Goal: Task Accomplishment & Management: Manage account settings

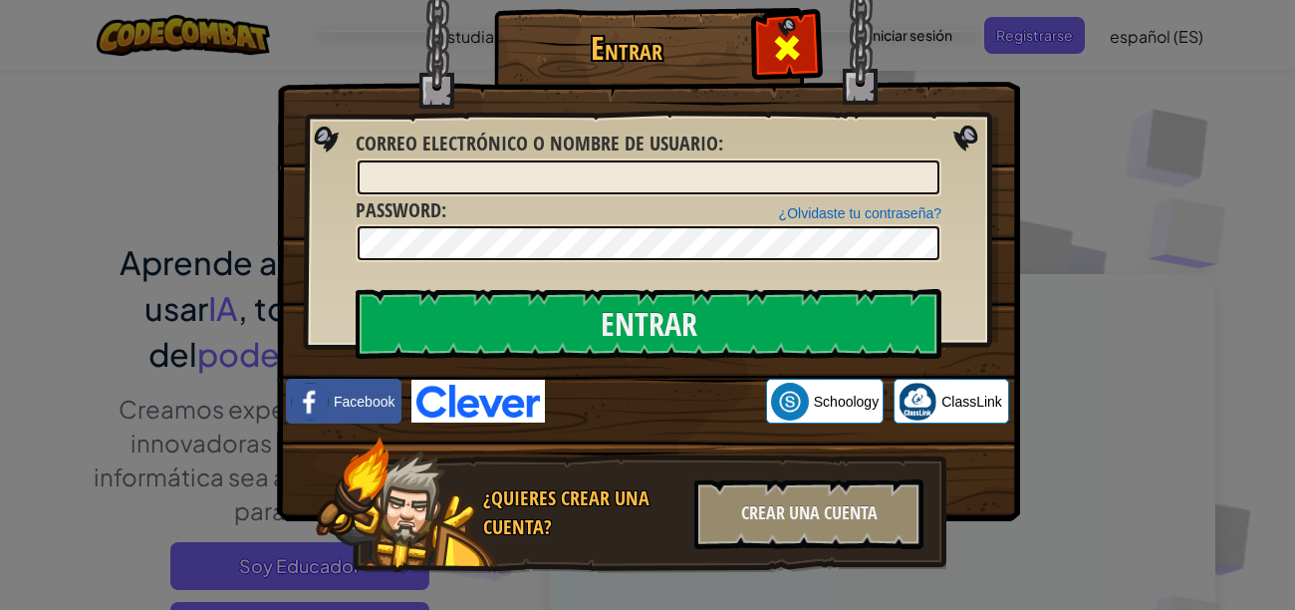
click at [771, 40] on span at bounding box center [787, 48] width 32 height 32
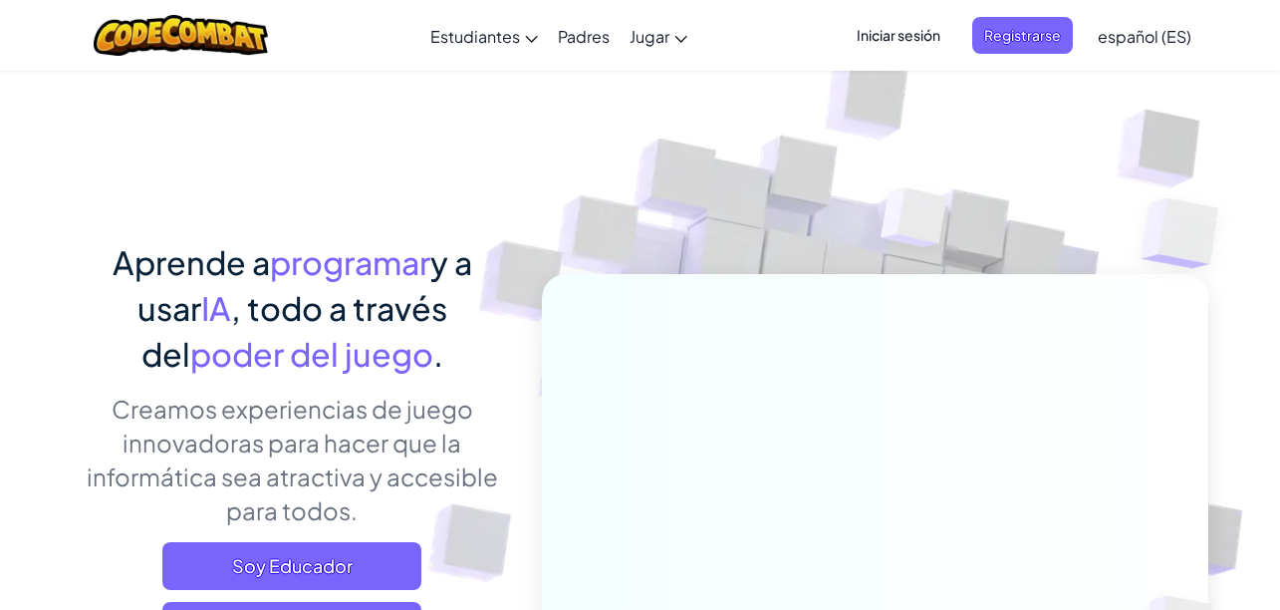
click at [931, 41] on span "Iniciar sesión" at bounding box center [899, 35] width 108 height 37
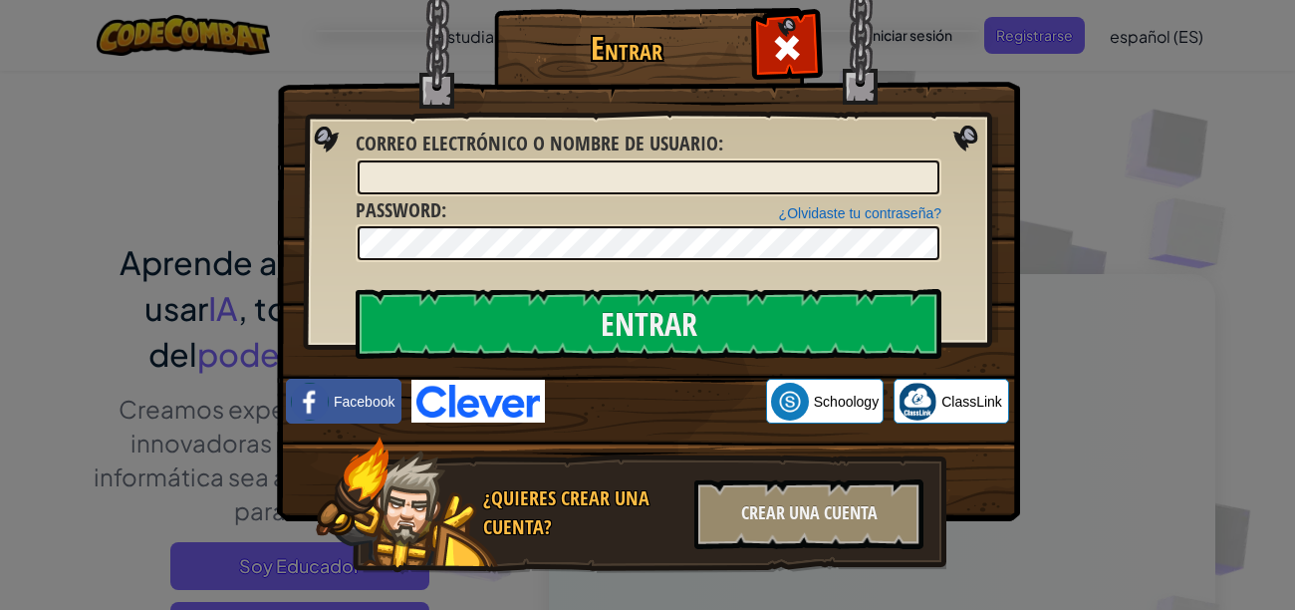
click at [1039, 97] on div "Entrar Error desconocido. Correo electrónico o nombre de usuario : ¿Olvidaste t…" at bounding box center [647, 305] width 1295 height 610
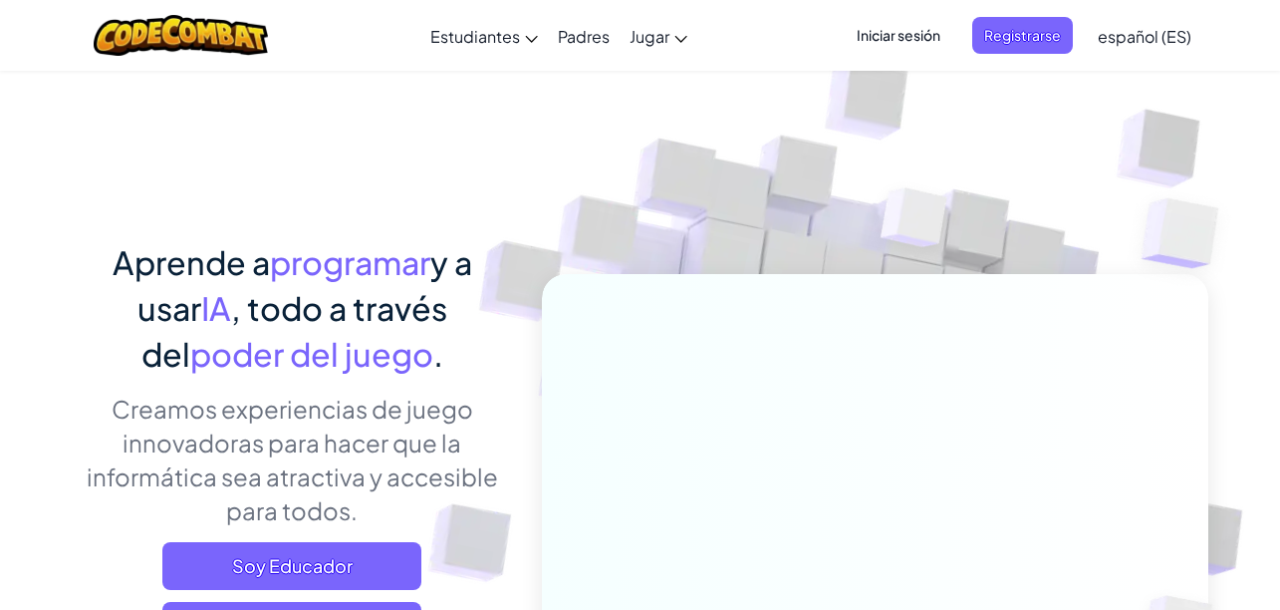
click at [875, 38] on span "Iniciar sesión" at bounding box center [899, 35] width 108 height 37
